Goal: Transaction & Acquisition: Purchase product/service

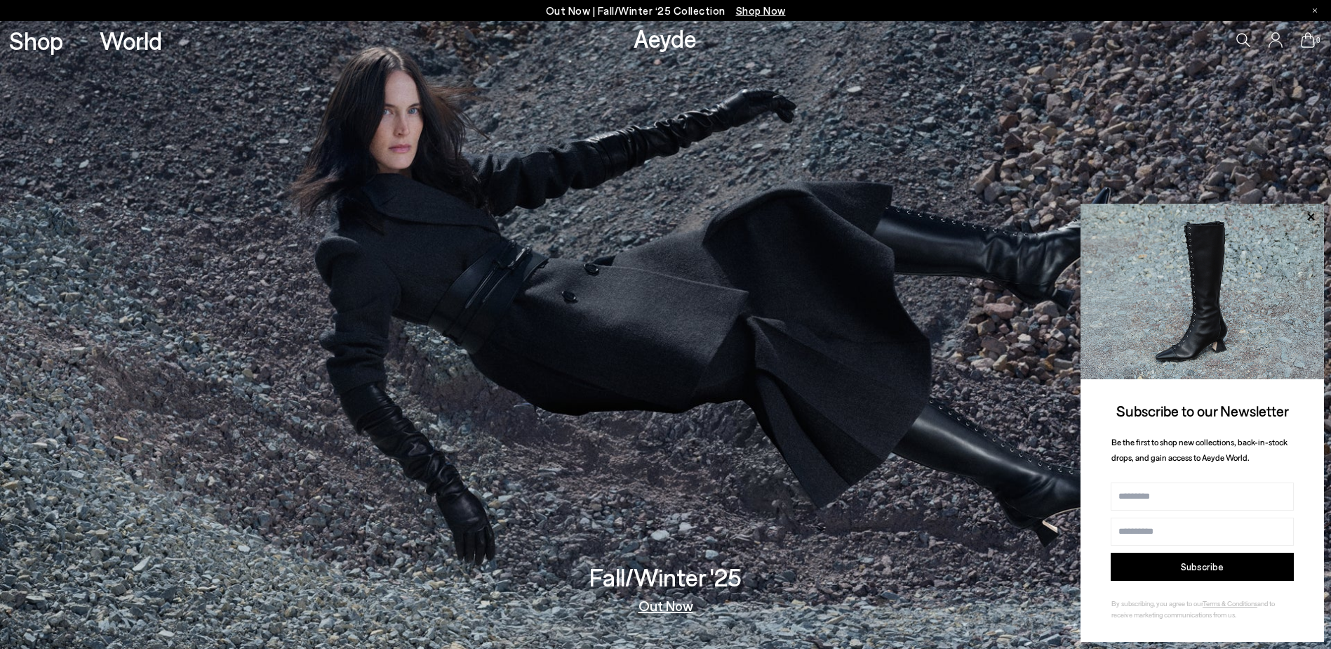
click at [753, 6] on span "Shop Now" at bounding box center [761, 10] width 50 height 13
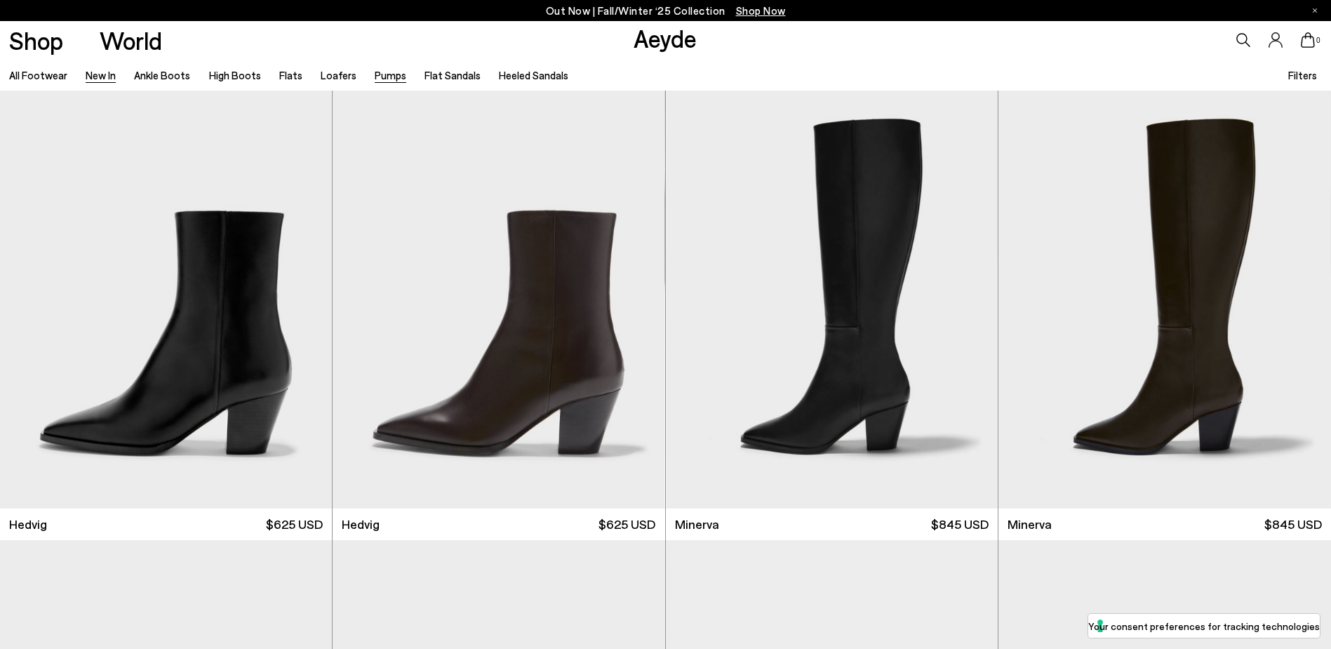
click at [378, 73] on link "Pumps" at bounding box center [391, 75] width 32 height 13
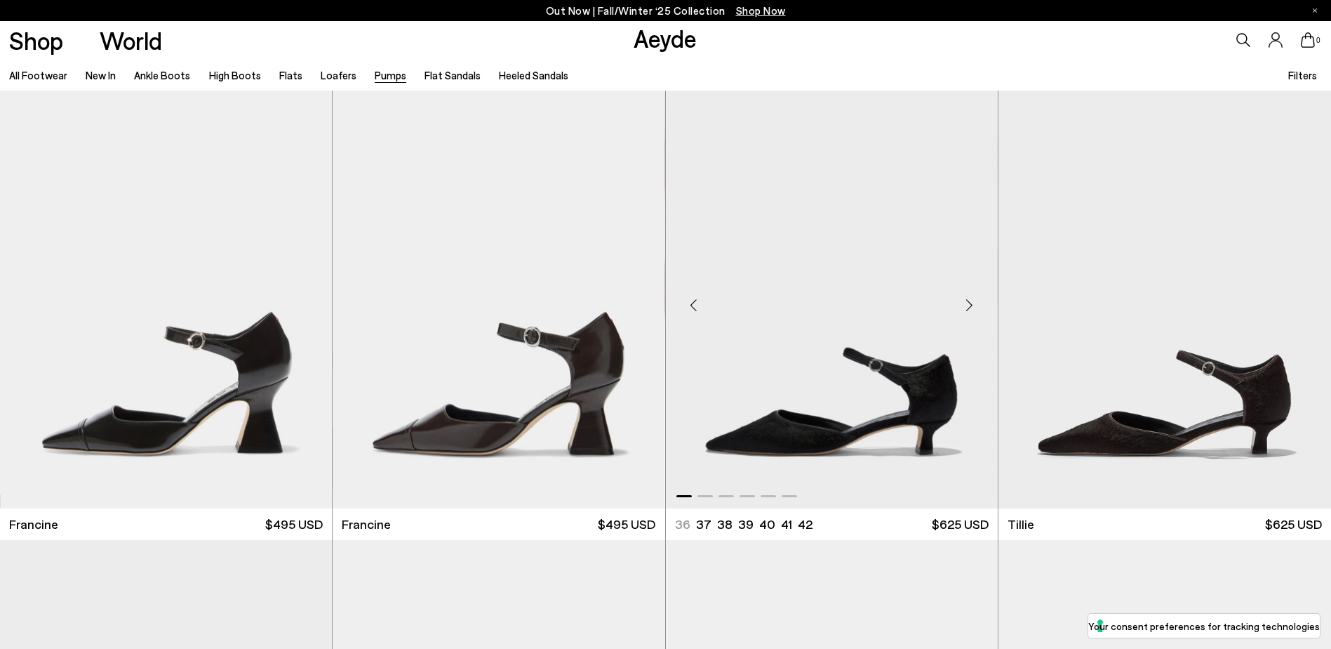
click at [840, 353] on img "1 / 6" at bounding box center [832, 300] width 332 height 418
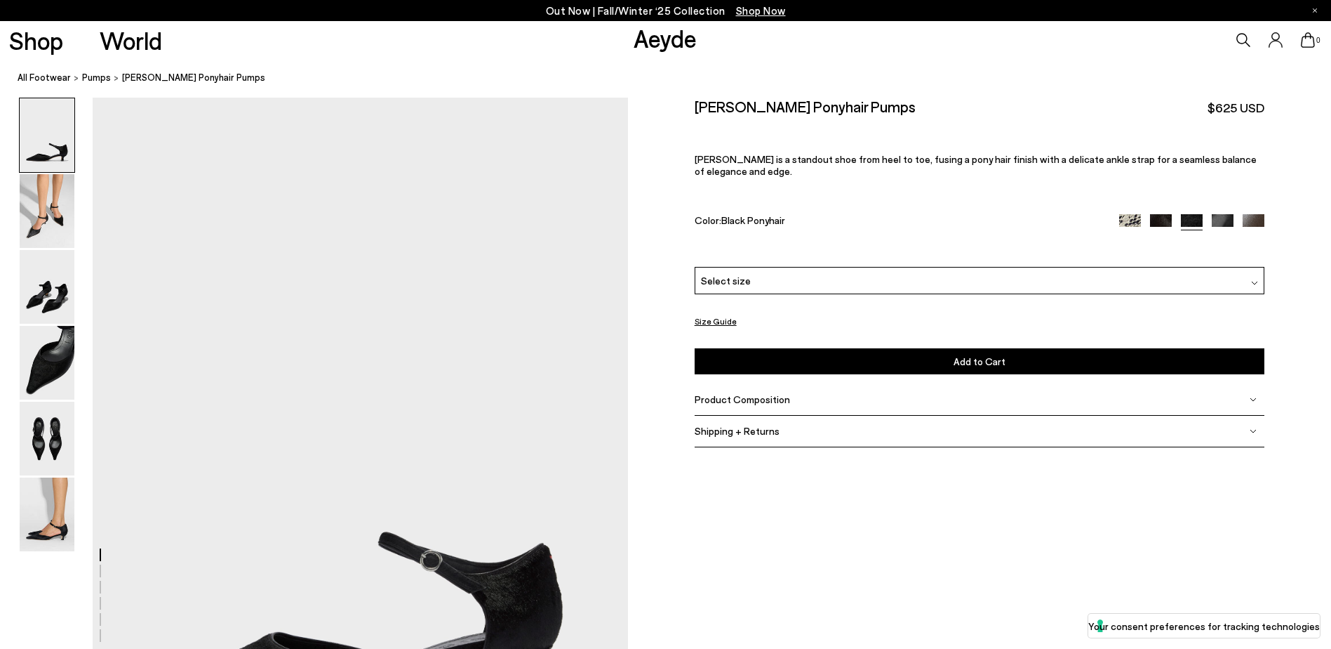
click at [1248, 214] on img at bounding box center [1254, 225] width 22 height 22
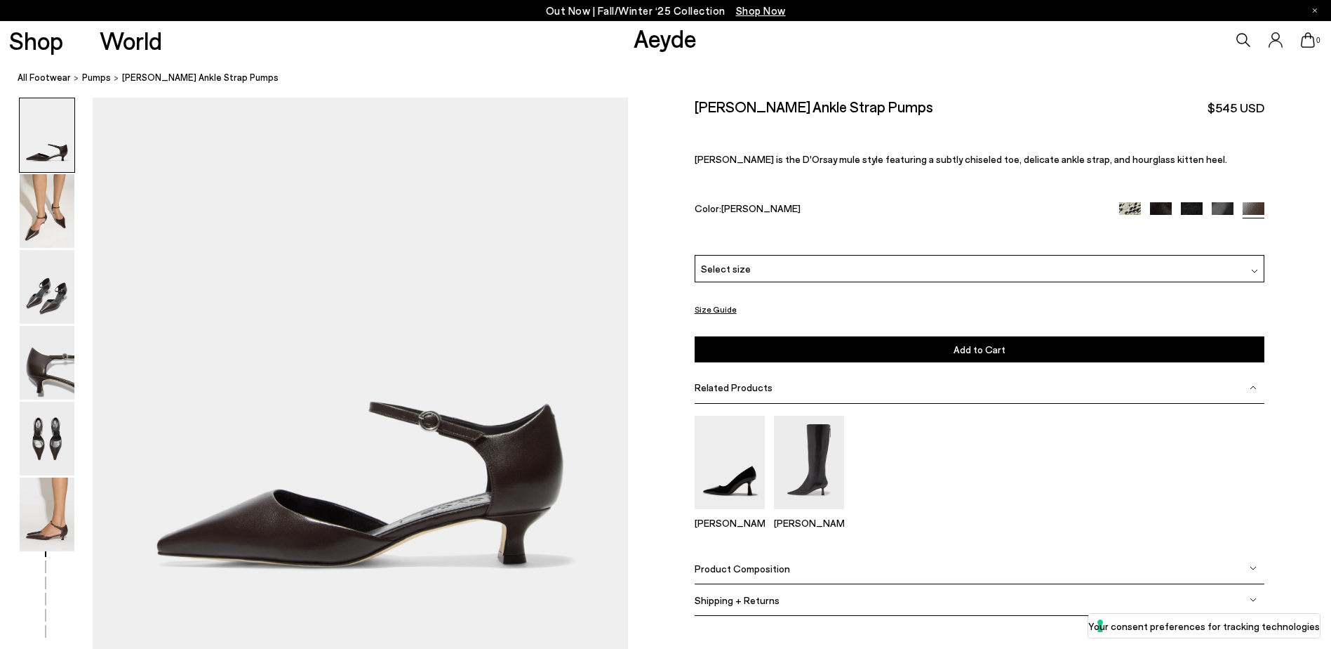
click at [1224, 202] on img at bounding box center [1223, 213] width 22 height 22
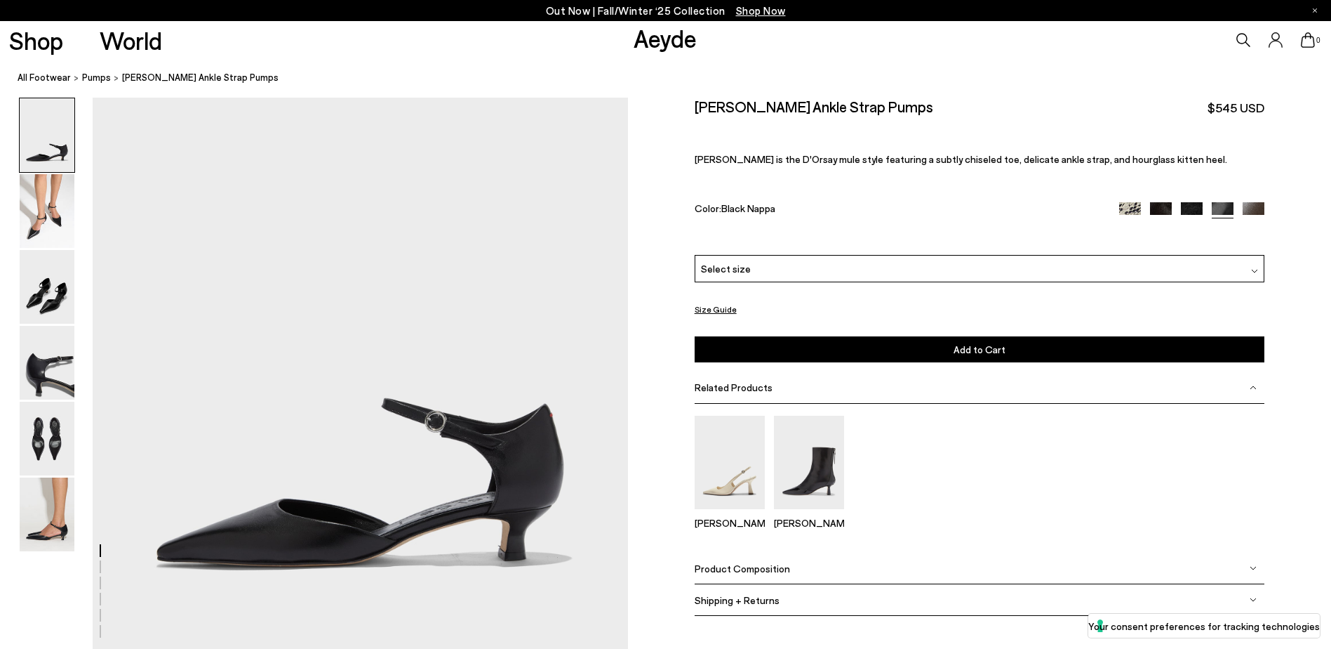
click at [1258, 211] on img at bounding box center [1254, 213] width 22 height 22
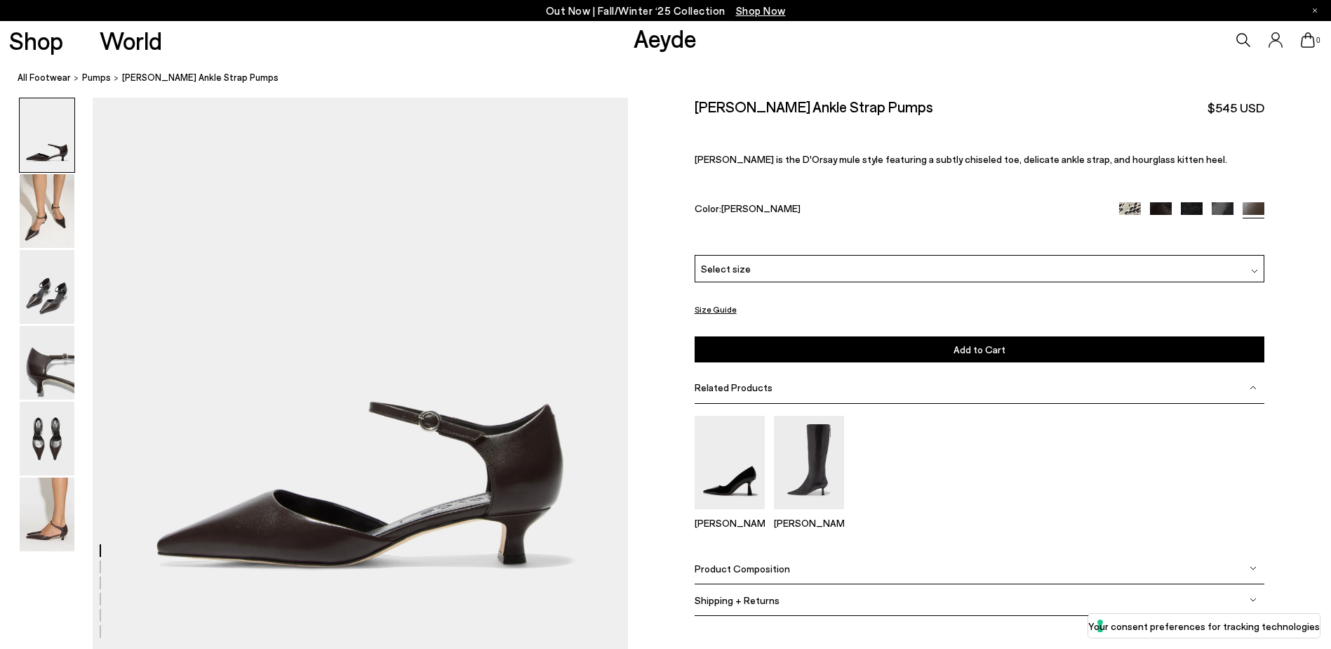
click at [36, 295] on img at bounding box center [47, 287] width 55 height 74
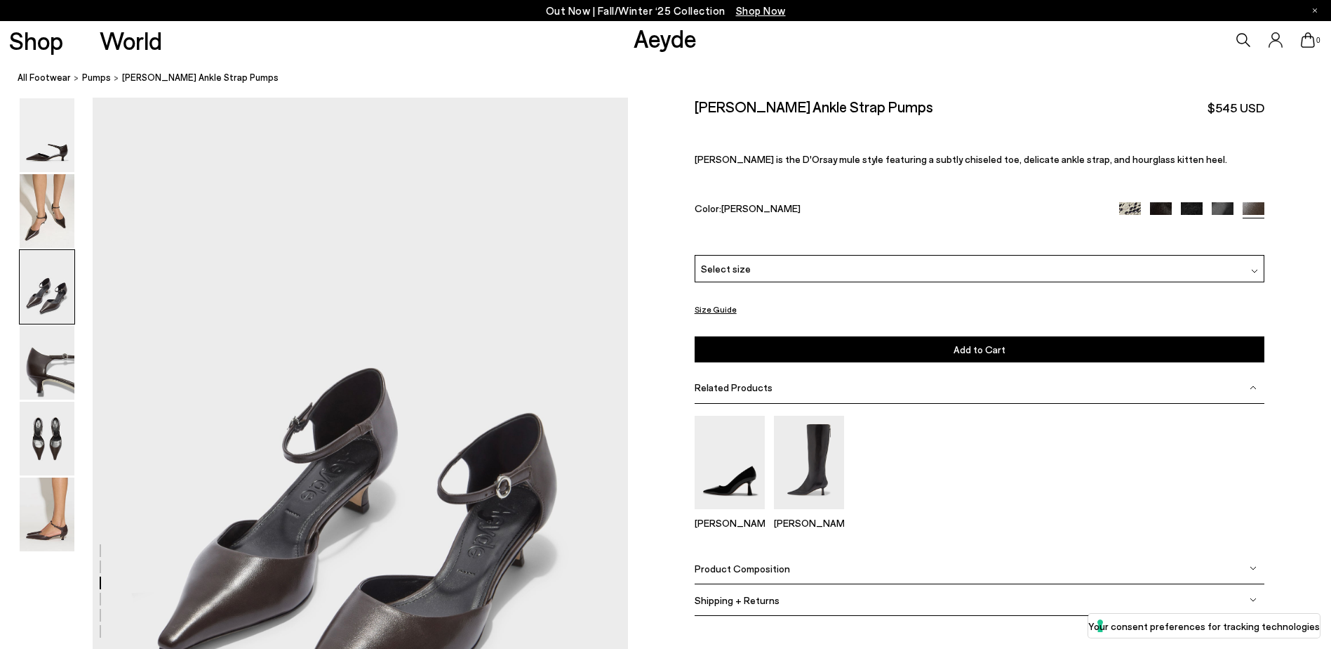
scroll to position [1270, 0]
click at [1129, 206] on img at bounding box center [1131, 213] width 22 height 22
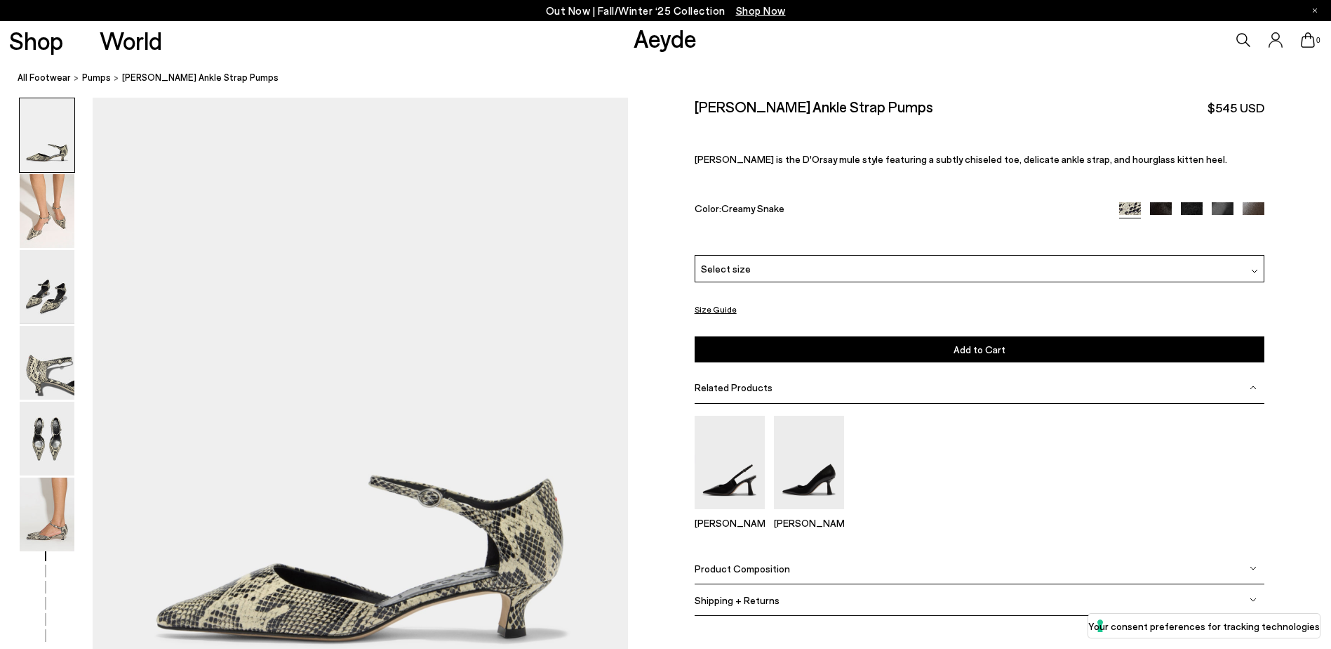
scroll to position [211, 0]
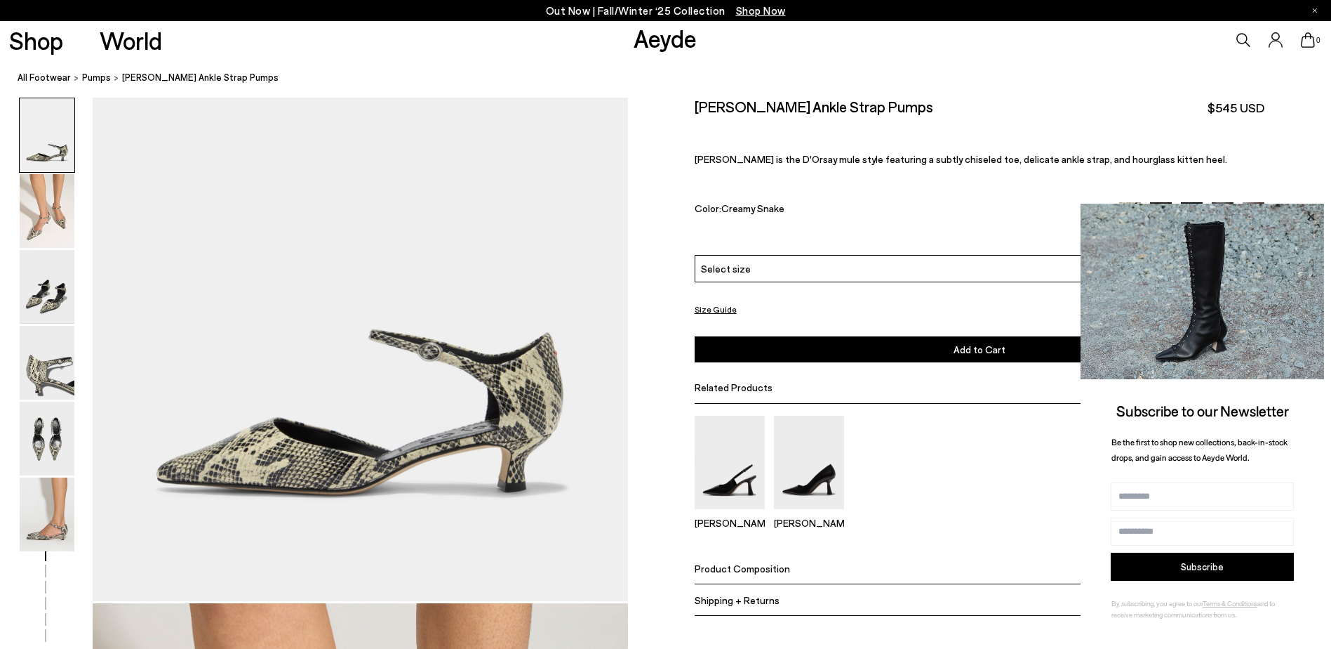
click at [1309, 215] on icon at bounding box center [1311, 216] width 7 height 7
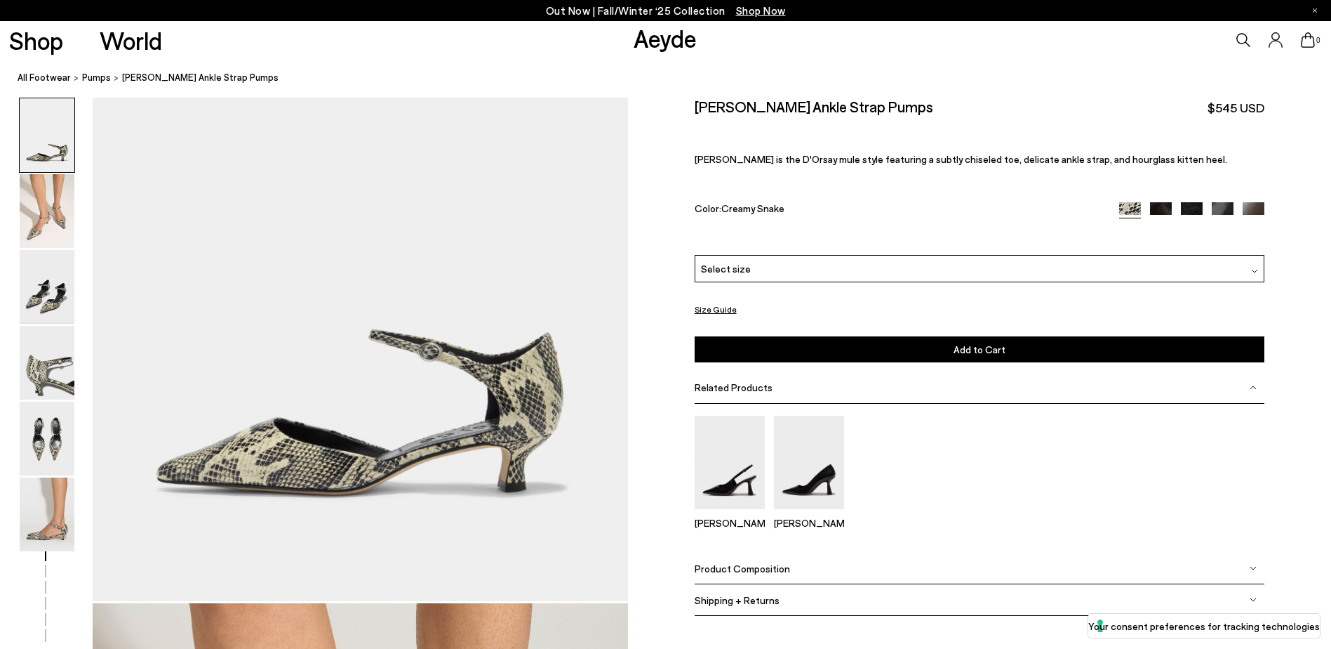
click at [1164, 211] on img at bounding box center [1161, 213] width 22 height 22
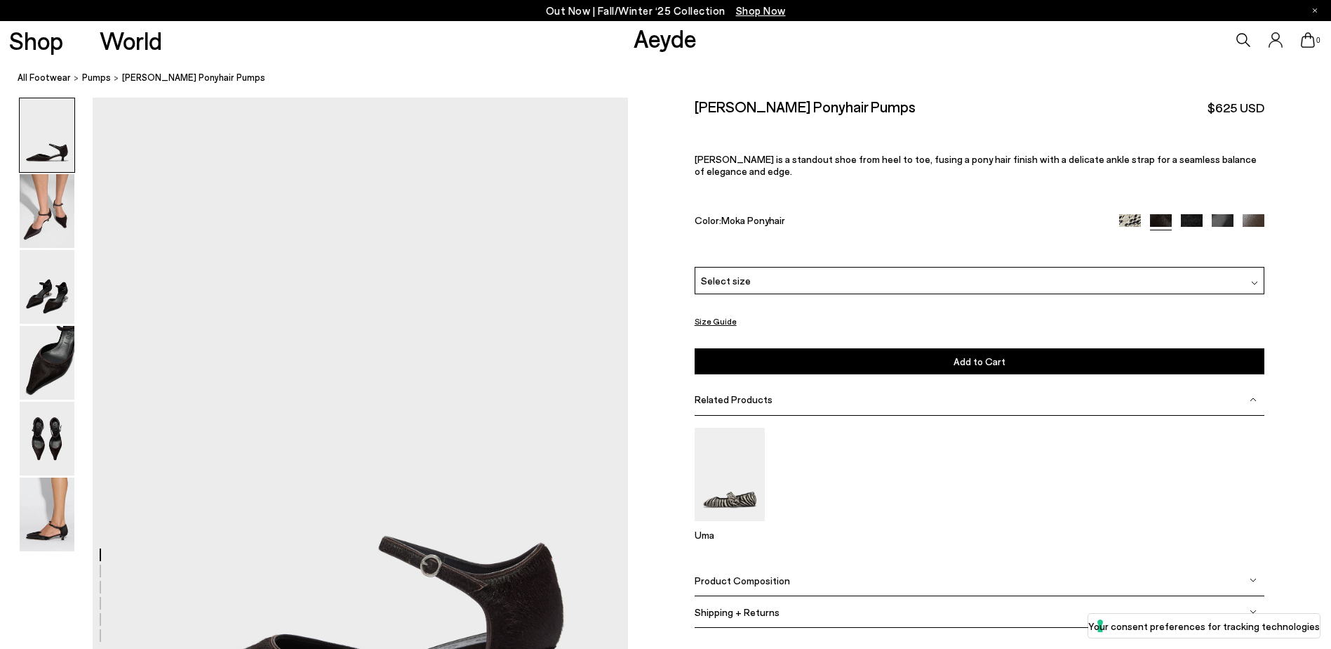
click at [1196, 214] on img at bounding box center [1192, 225] width 22 height 22
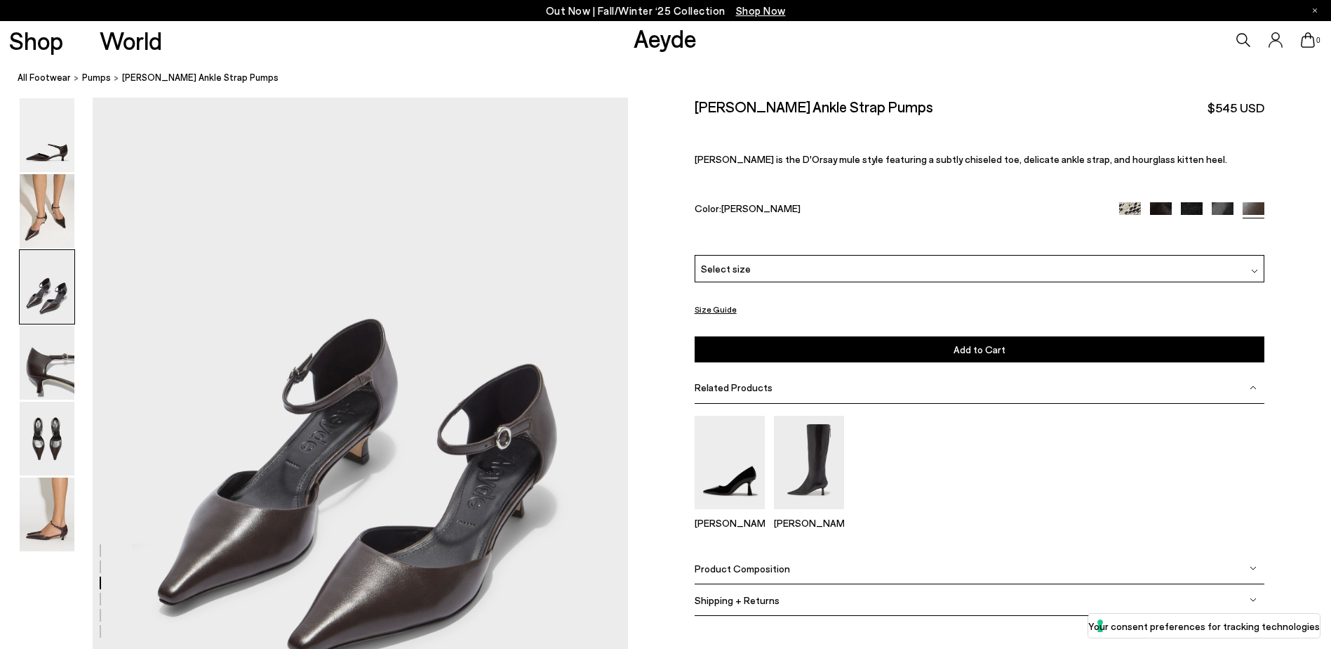
scroll to position [1341, 0]
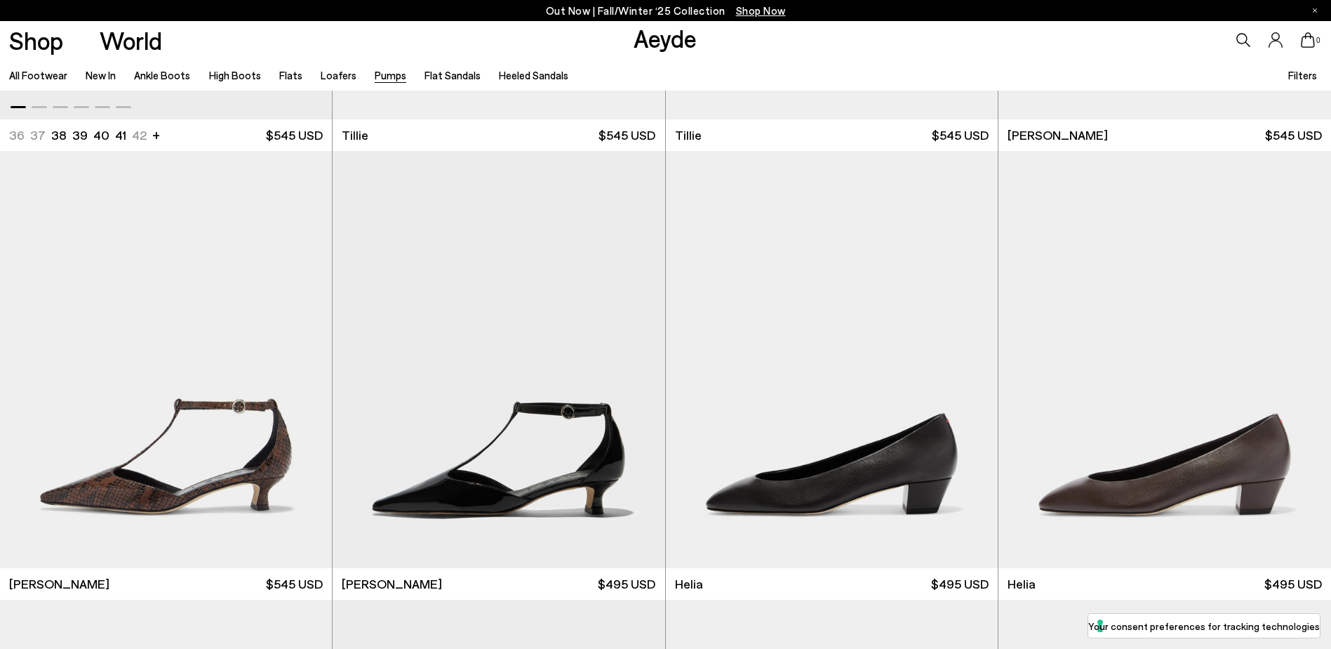
scroll to position [842, 0]
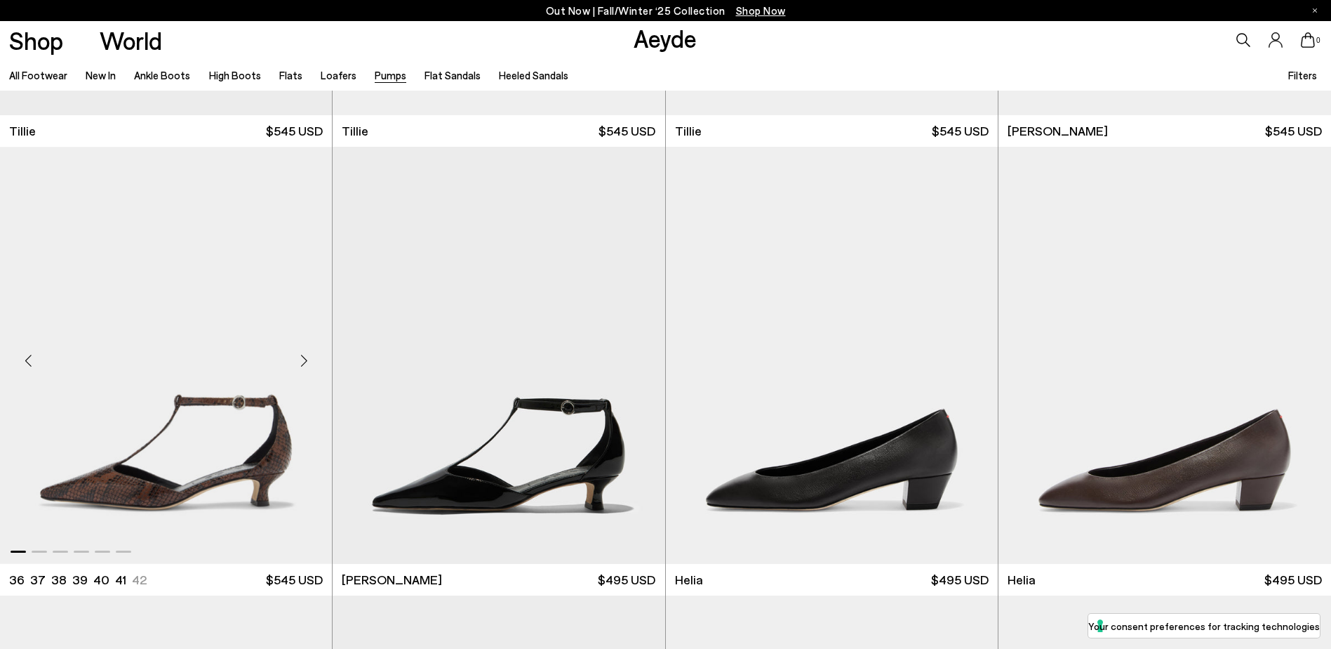
click at [150, 438] on img "1 / 6" at bounding box center [166, 356] width 332 height 418
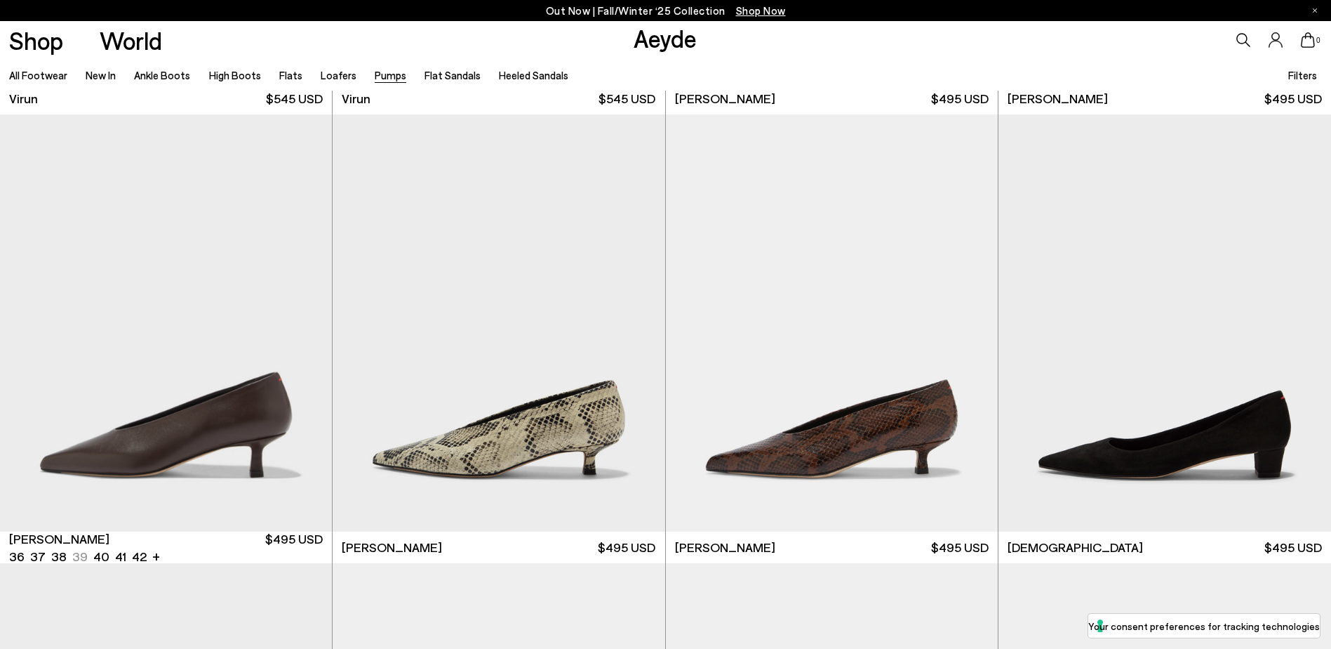
scroll to position [2246, 0]
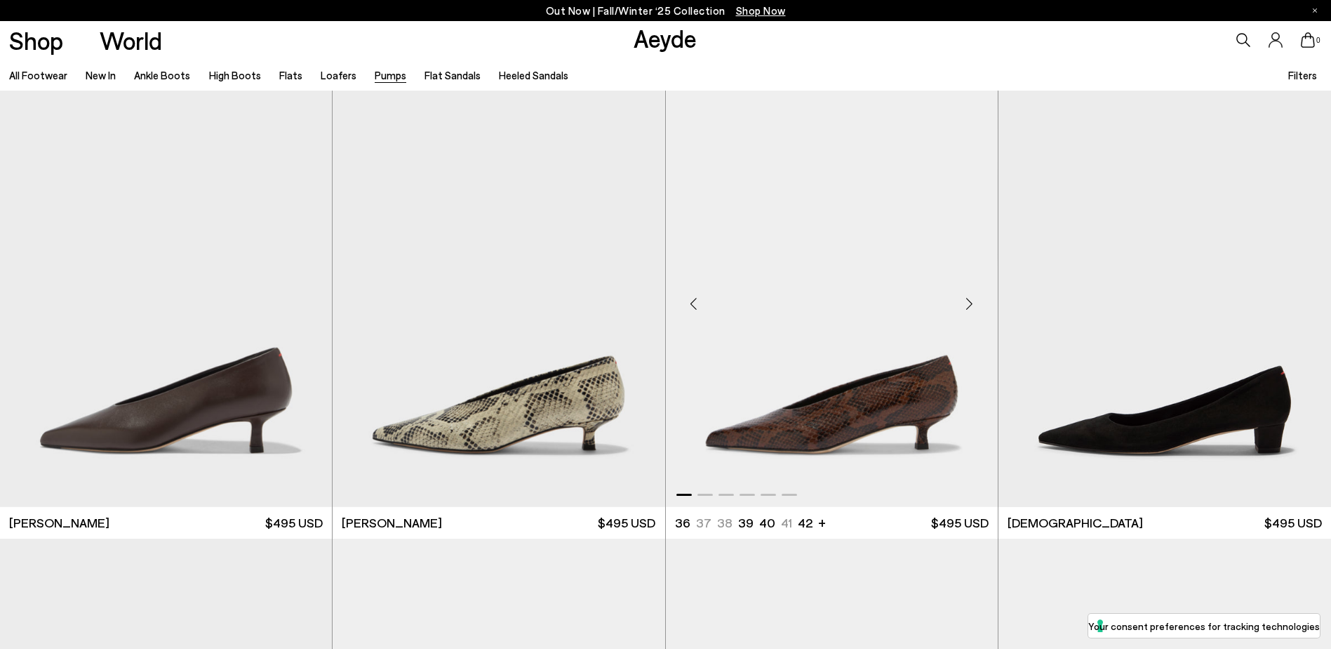
click at [793, 393] on img "1 / 6" at bounding box center [832, 299] width 332 height 418
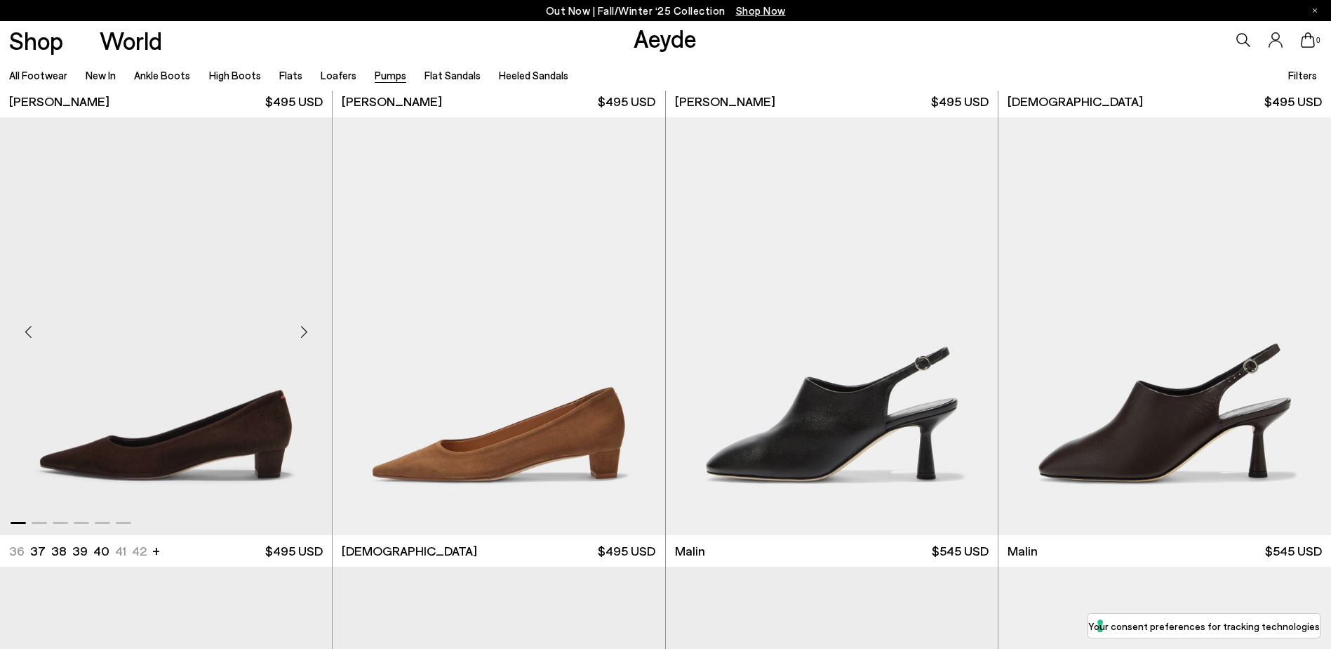
scroll to position [3018, 0]
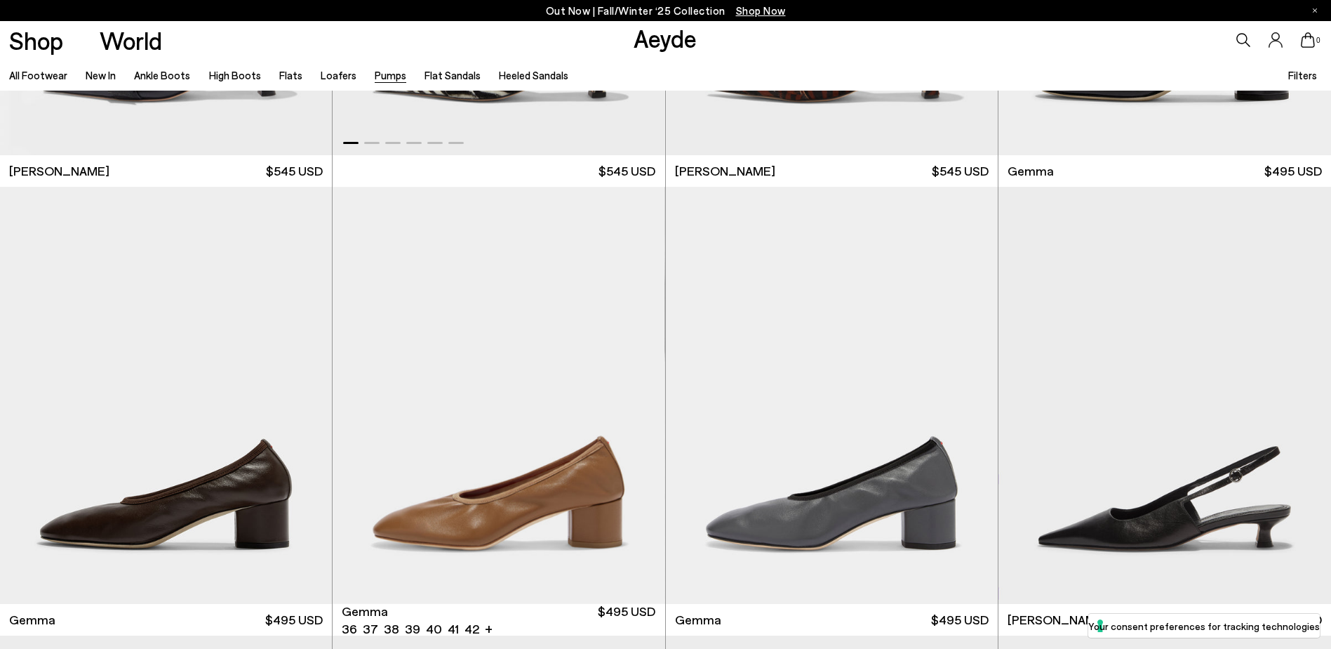
scroll to position [5264, 0]
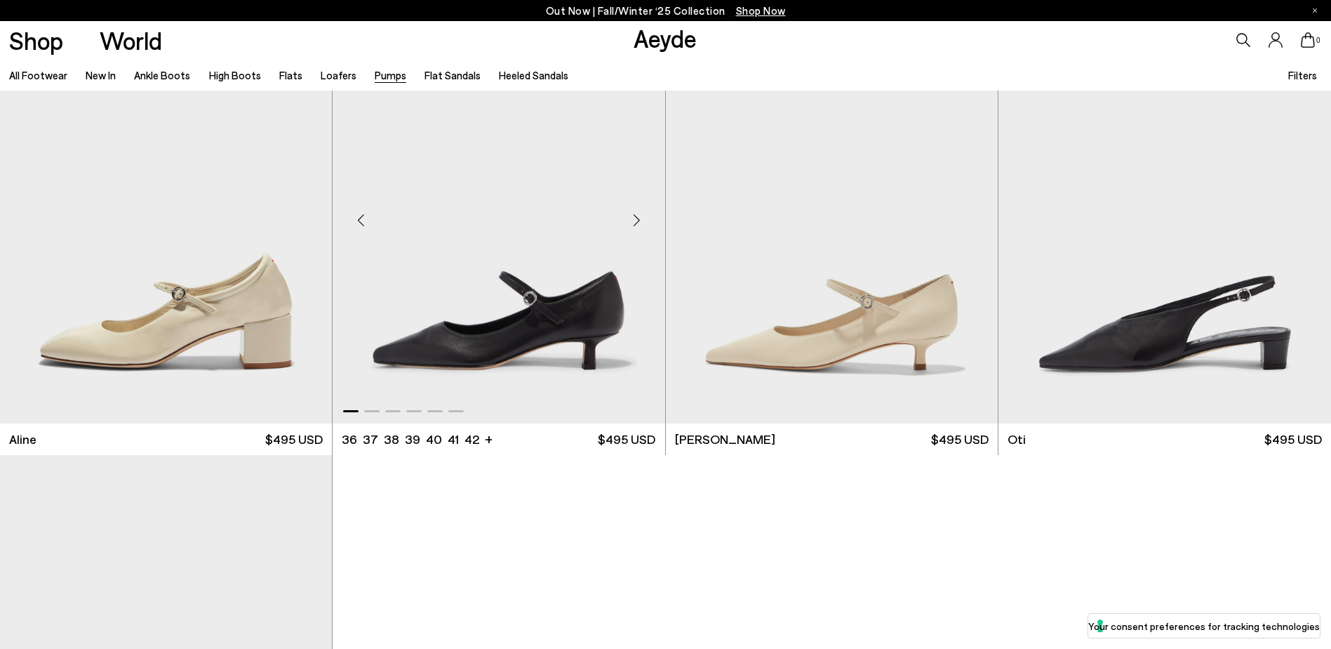
scroll to position [7931, 0]
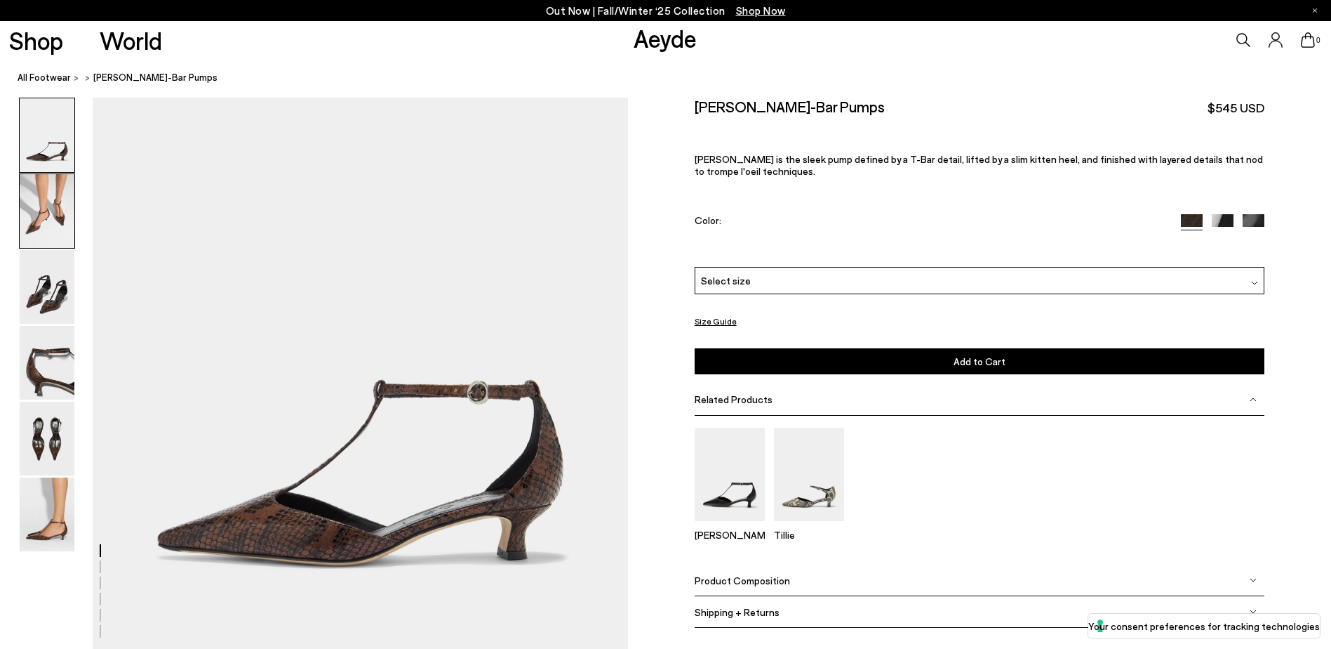
click at [34, 197] on img at bounding box center [47, 211] width 55 height 74
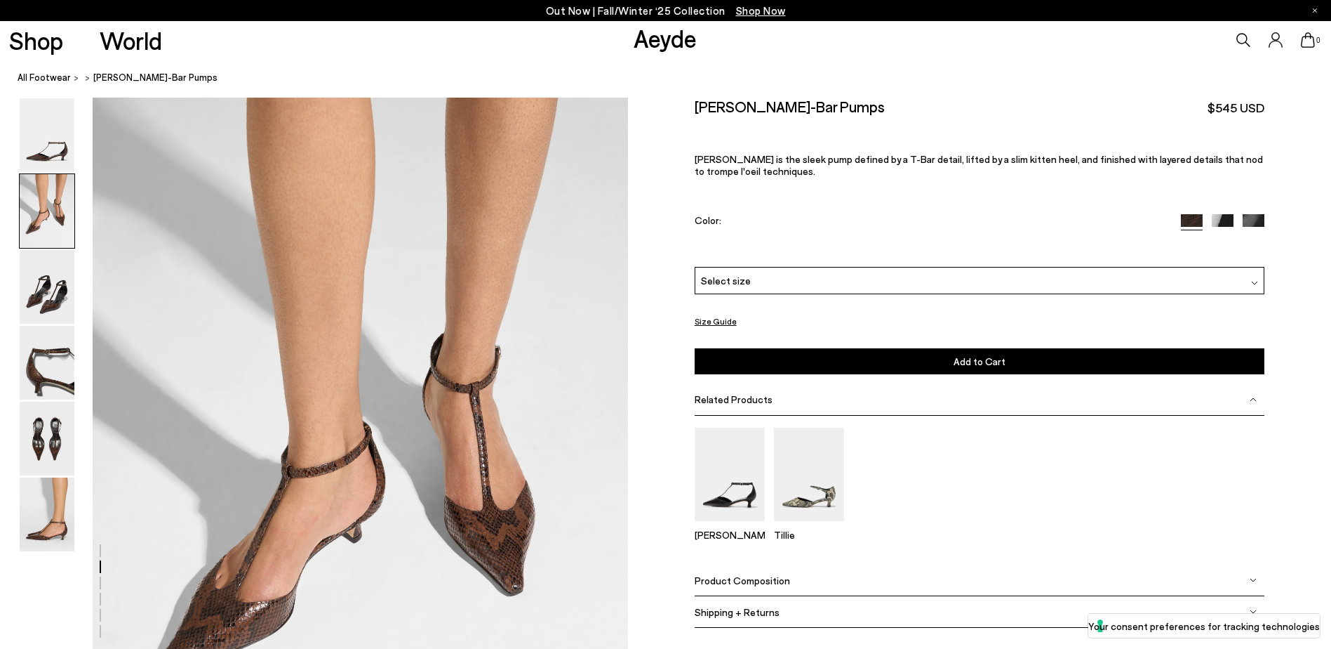
scroll to position [625, 0]
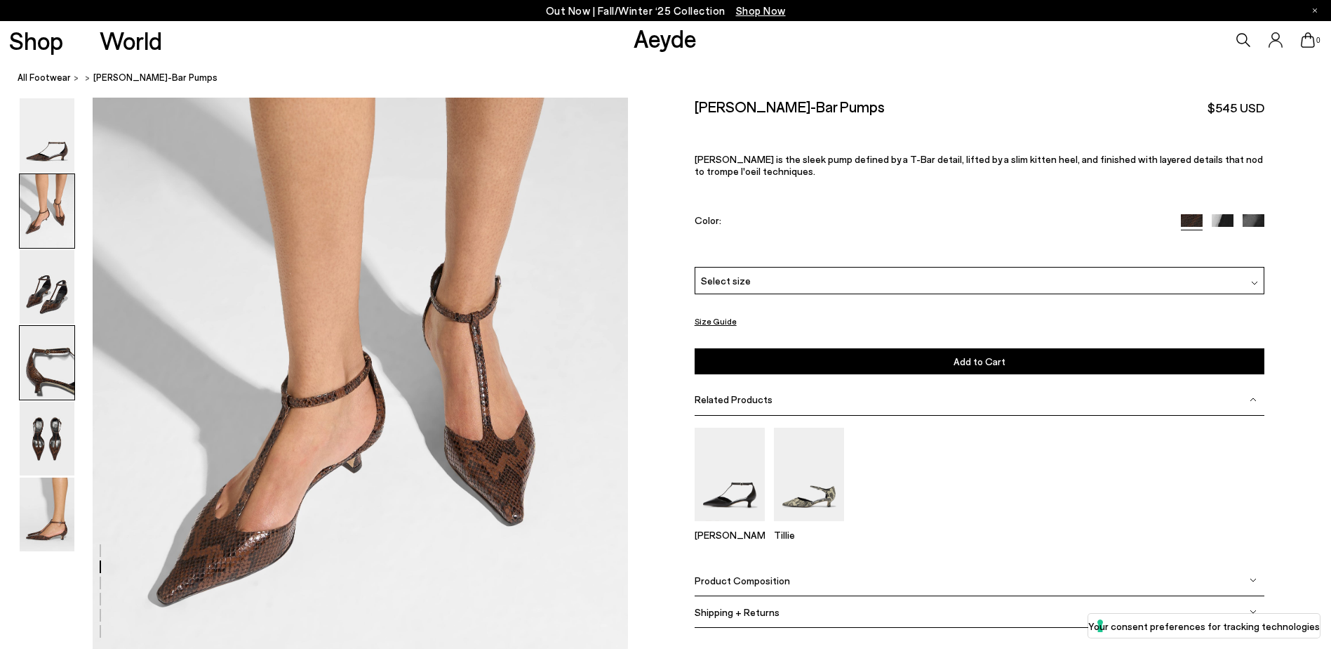
click at [39, 345] on img at bounding box center [47, 363] width 55 height 74
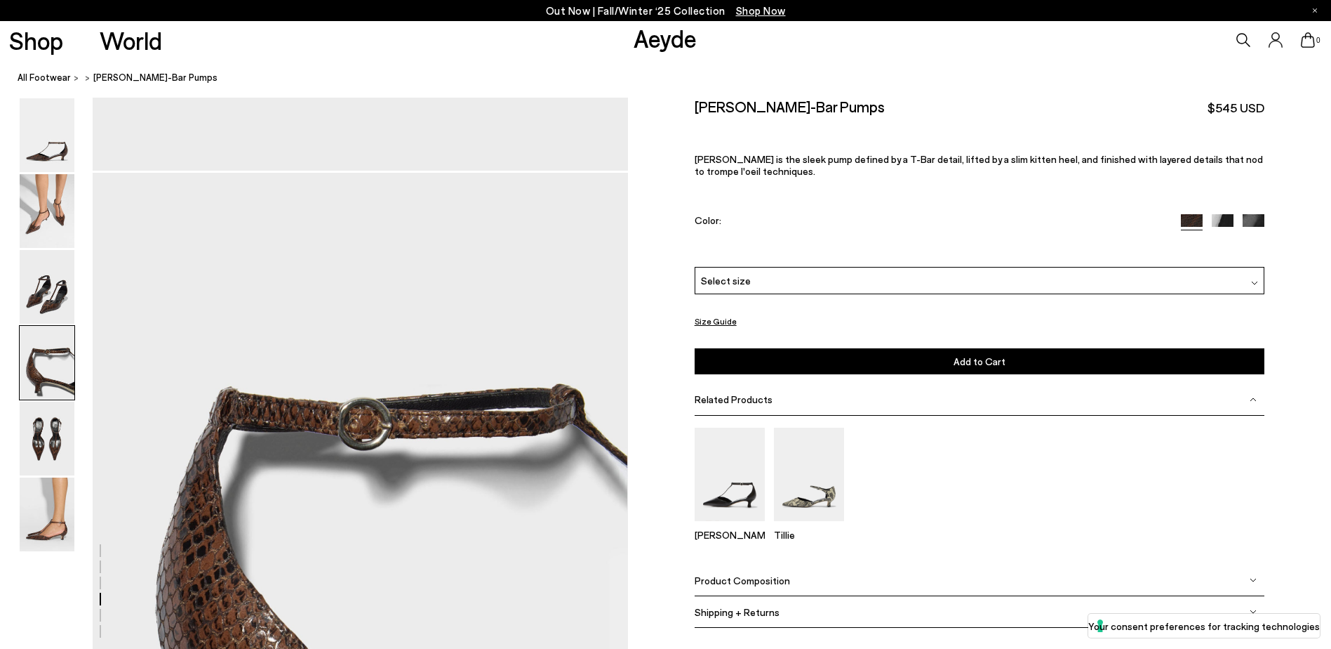
scroll to position [1986, 0]
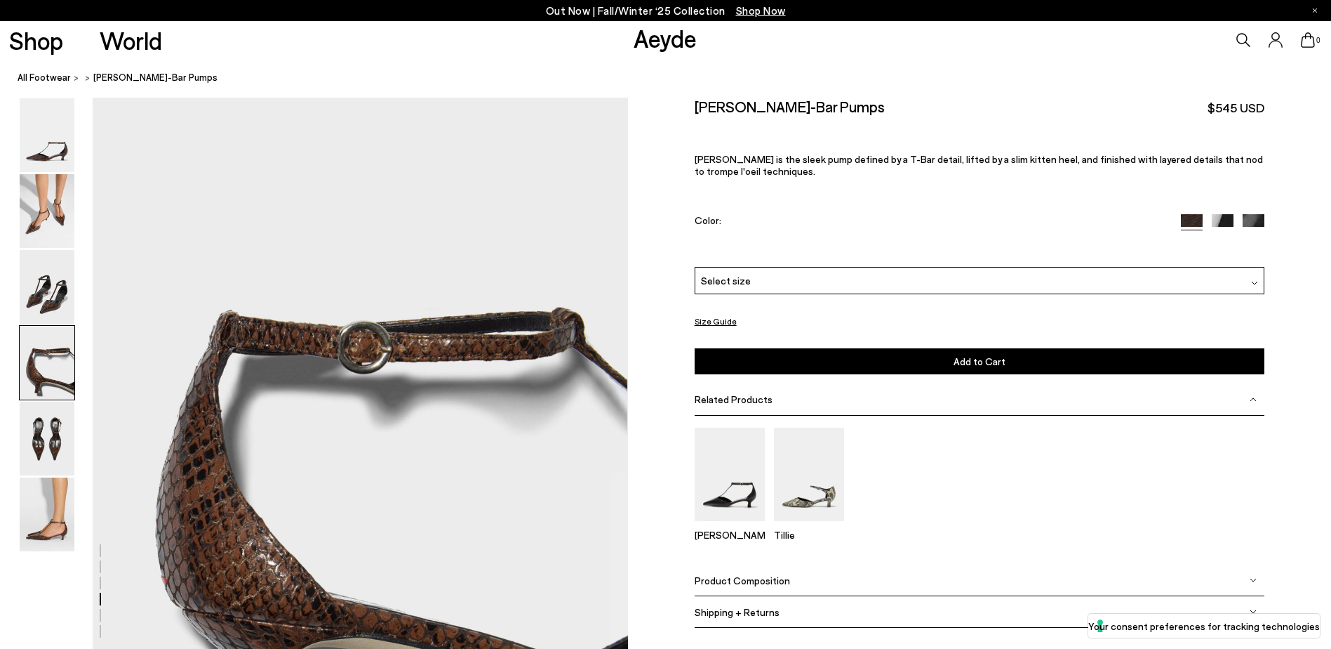
click at [1251, 277] on div at bounding box center [1254, 280] width 7 height 15
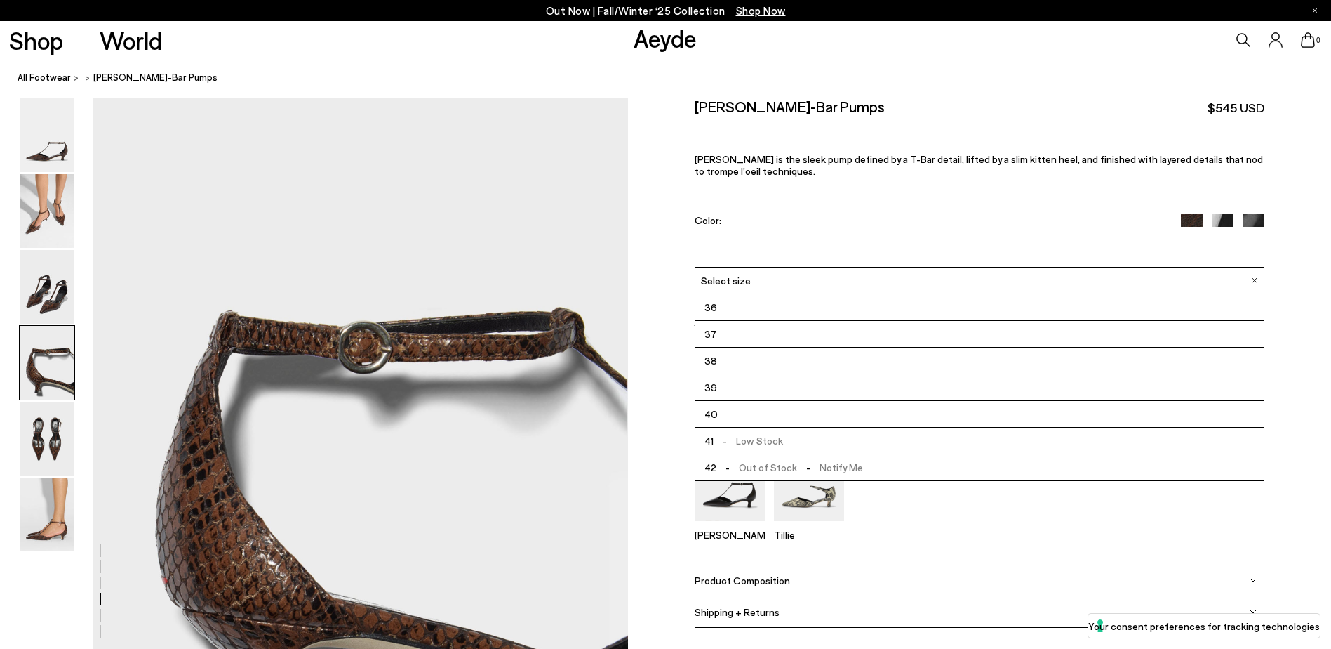
click at [944, 213] on div "Liz T-Bar Pumps $545 USD Liz is the sleek pump defined by a T-Bar detail, lifte…" at bounding box center [980, 182] width 571 height 169
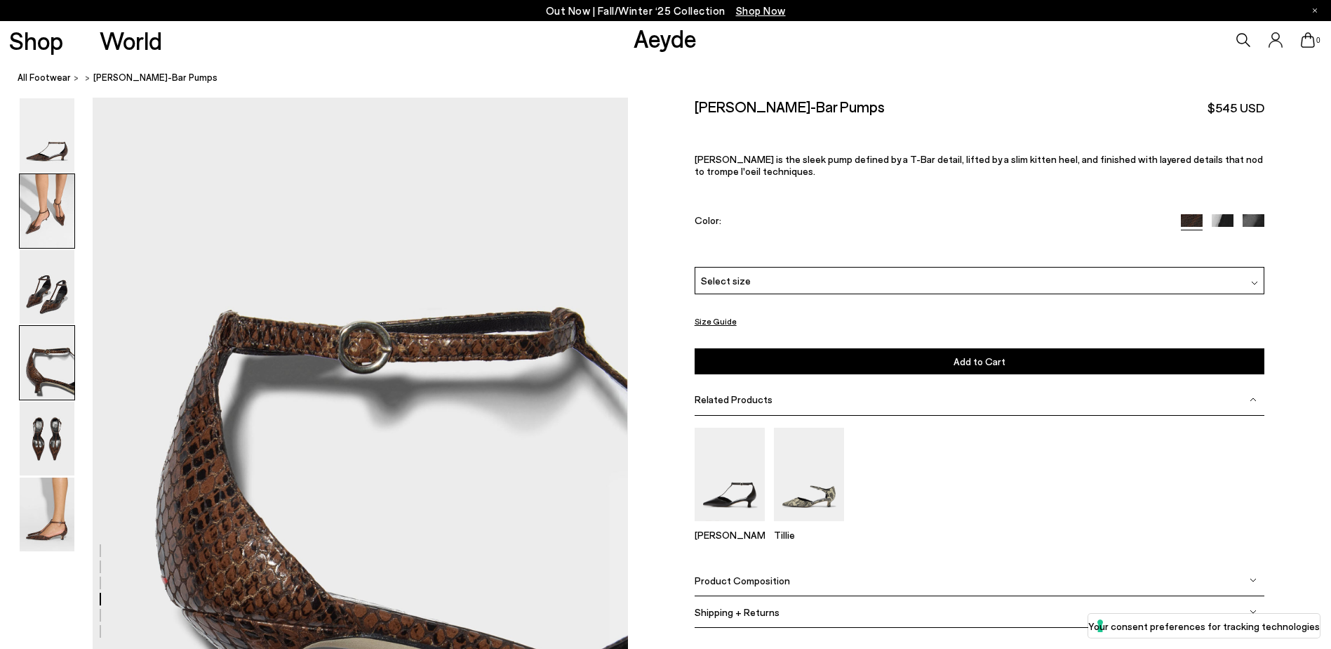
click at [39, 213] on img at bounding box center [47, 211] width 55 height 74
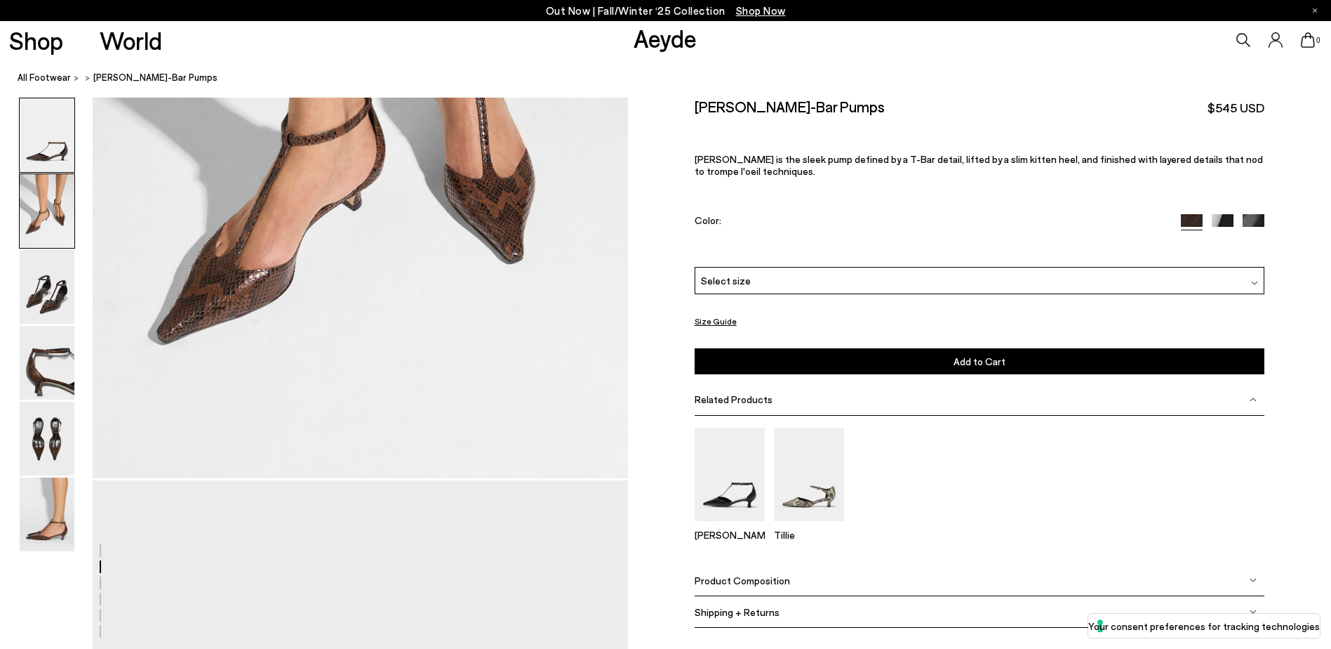
scroll to position [554, 0]
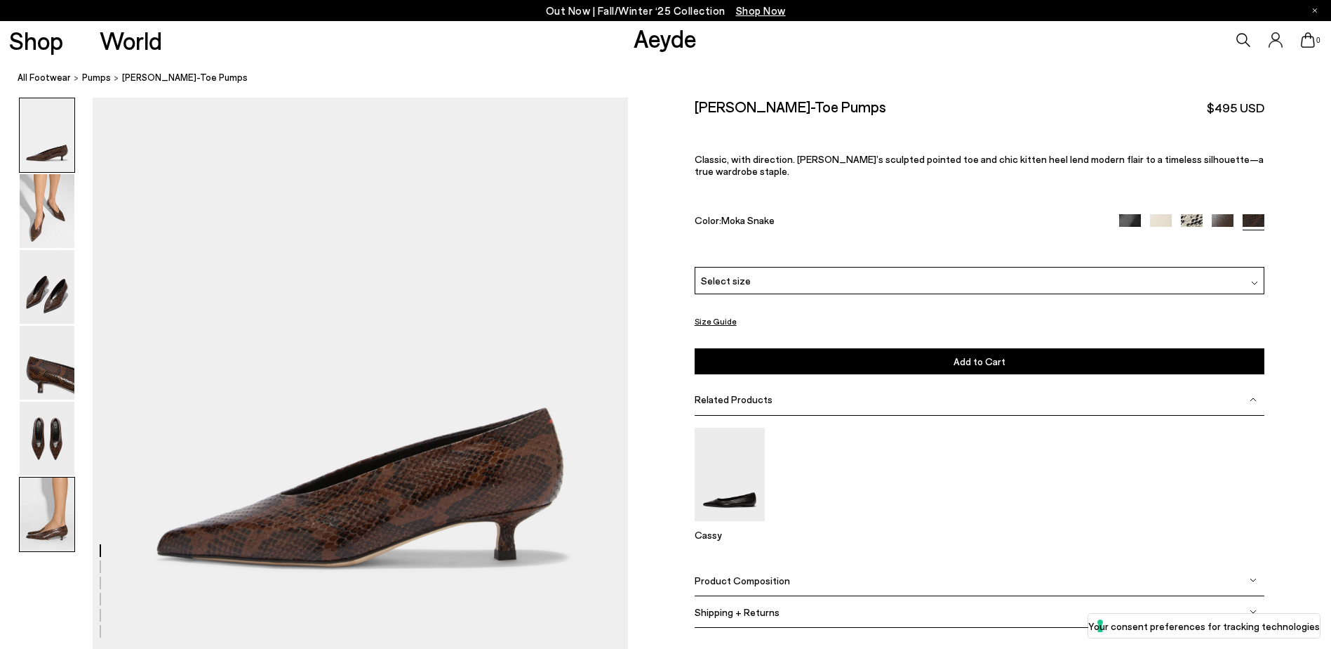
click at [56, 501] on img at bounding box center [47, 514] width 55 height 74
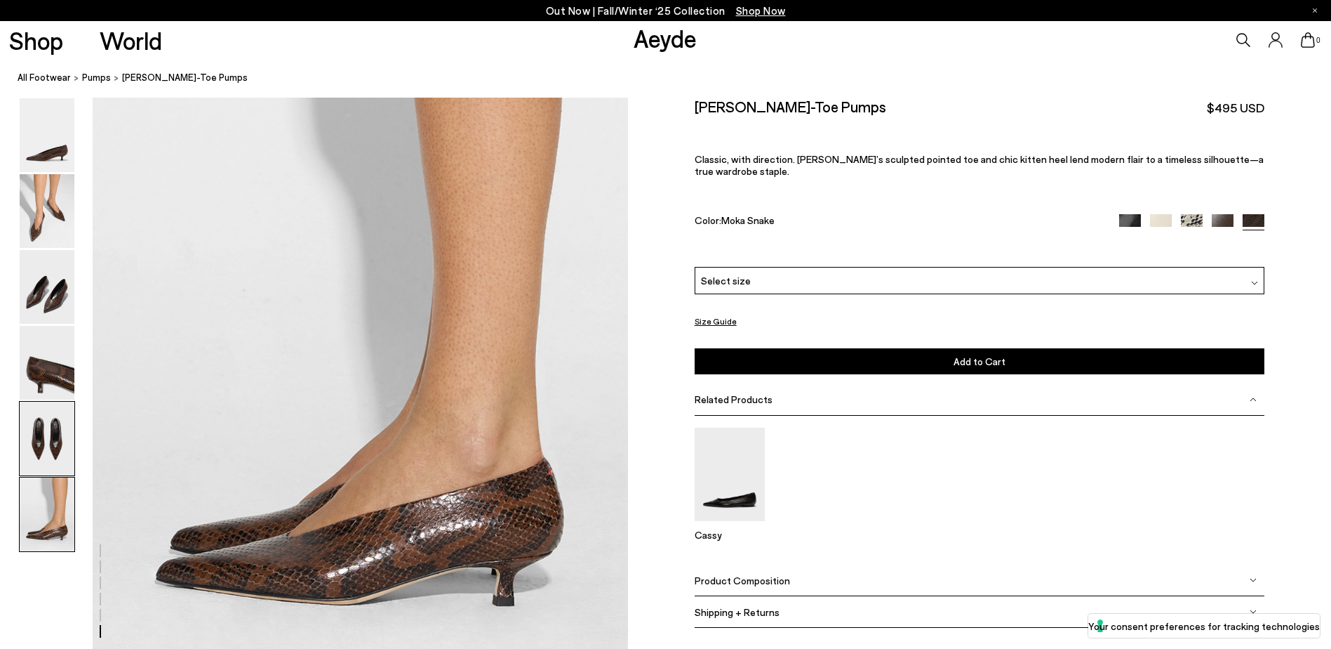
click at [46, 459] on img at bounding box center [47, 438] width 55 height 74
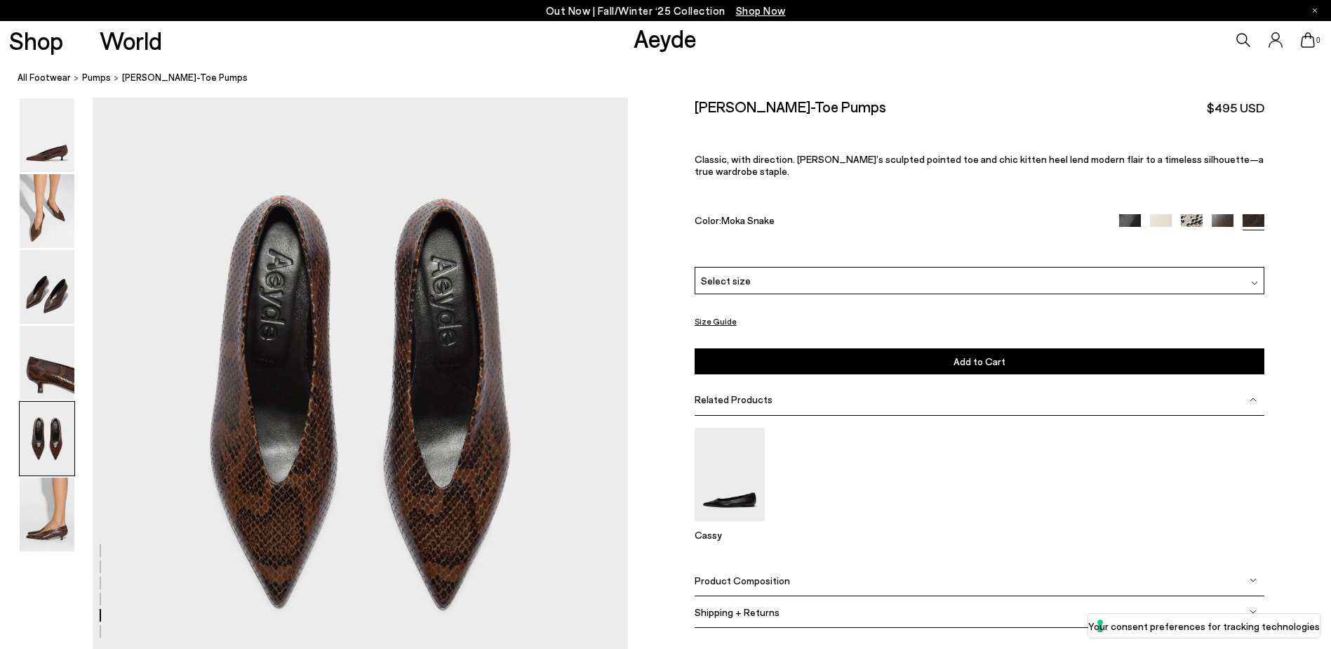
scroll to position [2702, 0]
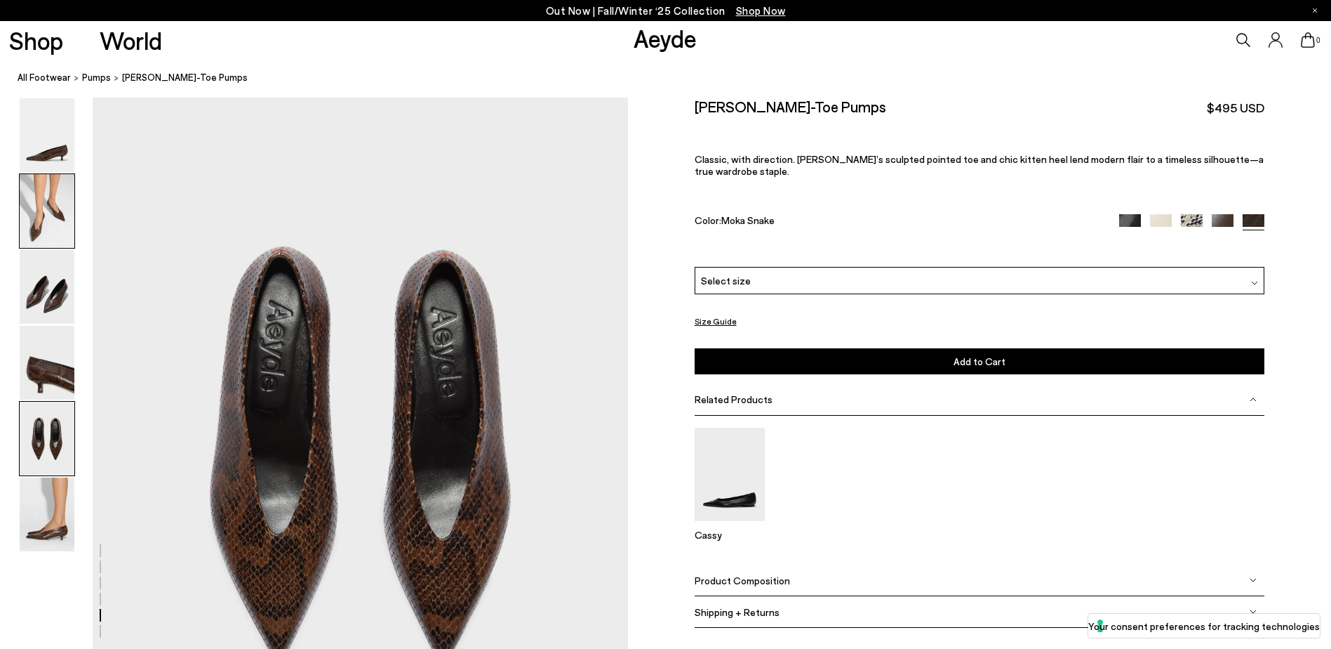
click at [42, 203] on img at bounding box center [47, 211] width 55 height 74
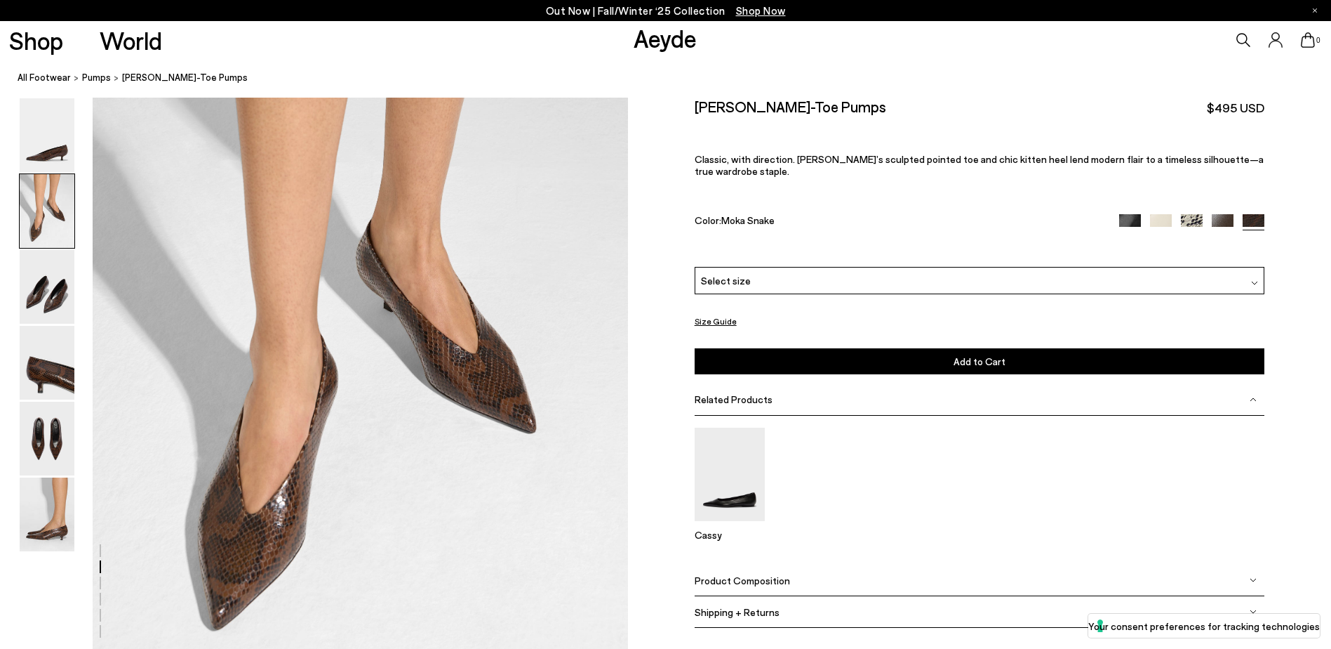
scroll to position [695, 0]
